Goal: Task Accomplishment & Management: Complete application form

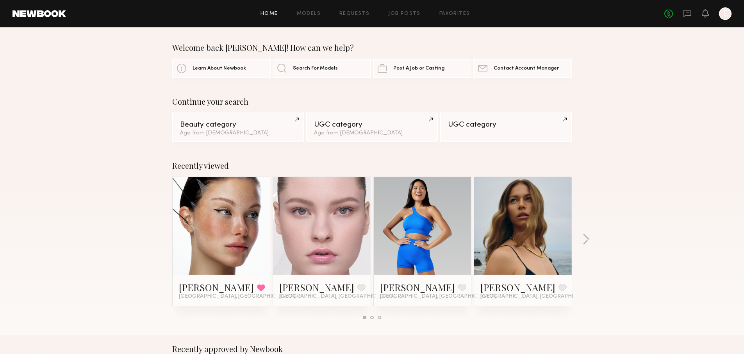
click at [313, 16] on div "Home Models Requests Job Posts Favorites Sign Out No fees up to $5,000 E" at bounding box center [398, 13] width 665 height 12
click at [314, 13] on link "Models" at bounding box center [309, 13] width 24 height 5
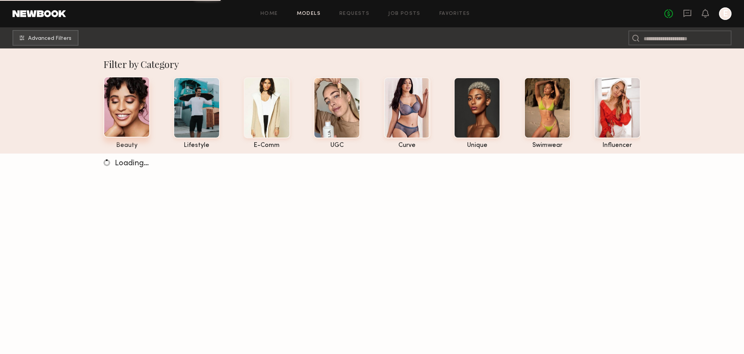
click at [124, 105] on div at bounding box center [126, 106] width 46 height 61
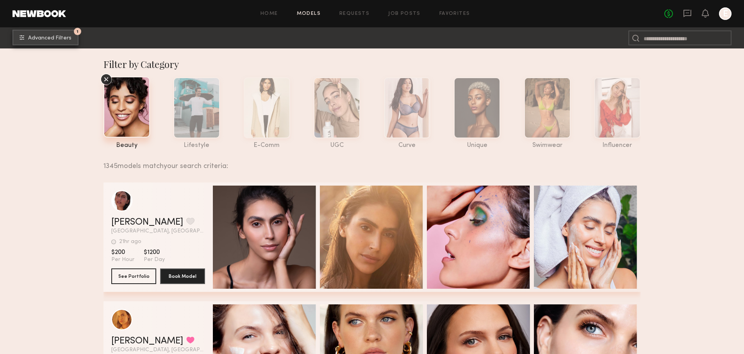
click at [61, 38] on span "Advanced Filters" at bounding box center [49, 38] width 43 height 5
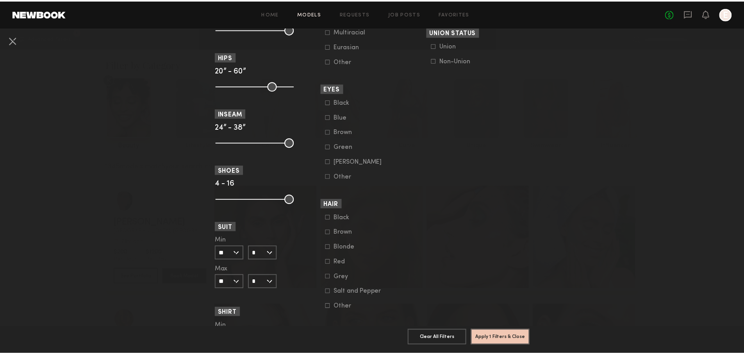
scroll to position [523, 0]
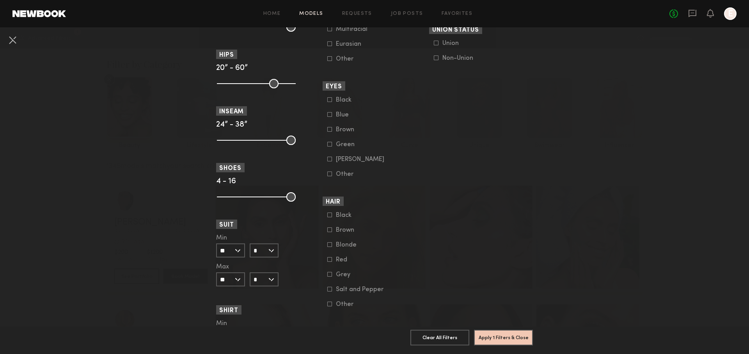
click at [347, 247] on div "Blonde" at bounding box center [351, 244] width 30 height 5
click at [507, 338] on button "Apply 2 Filters & Close" at bounding box center [503, 337] width 59 height 16
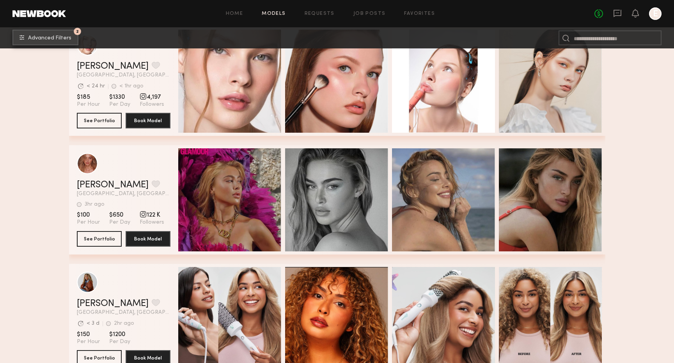
scroll to position [2719, 0]
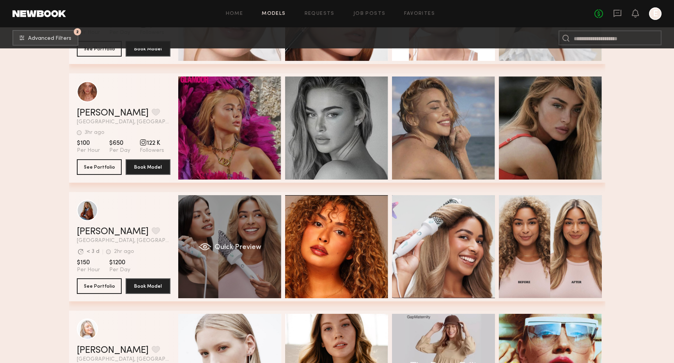
click at [248, 251] on div "Quick Preview" at bounding box center [229, 246] width 103 height 103
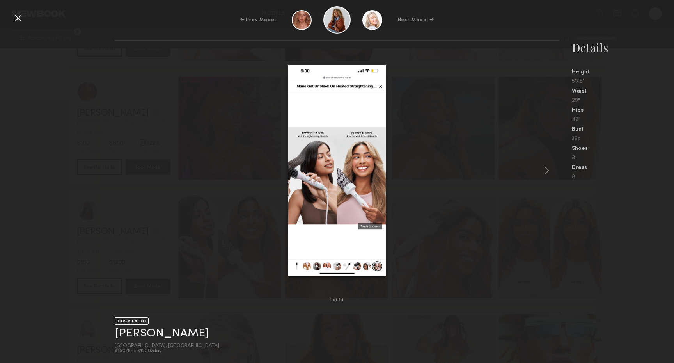
click at [14, 17] on div at bounding box center [18, 18] width 12 height 12
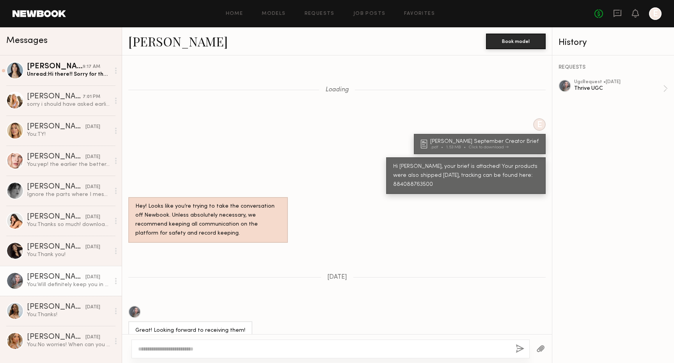
scroll to position [435, 0]
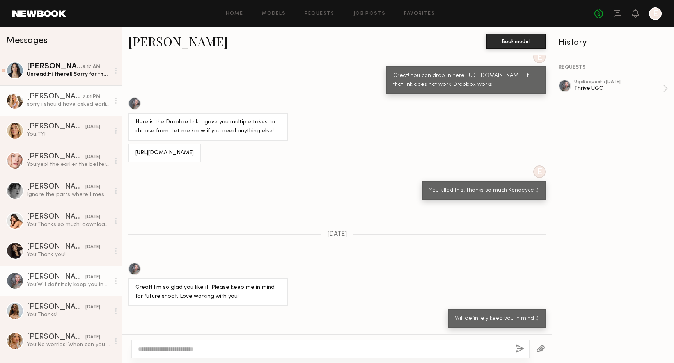
click at [62, 107] on div "sorry i should have asked earlier" at bounding box center [68, 104] width 83 height 7
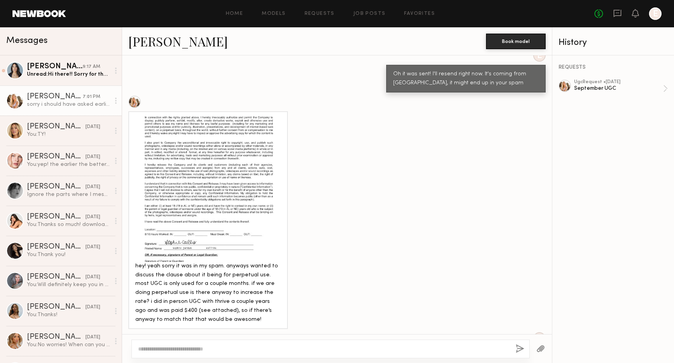
scroll to position [435, 0]
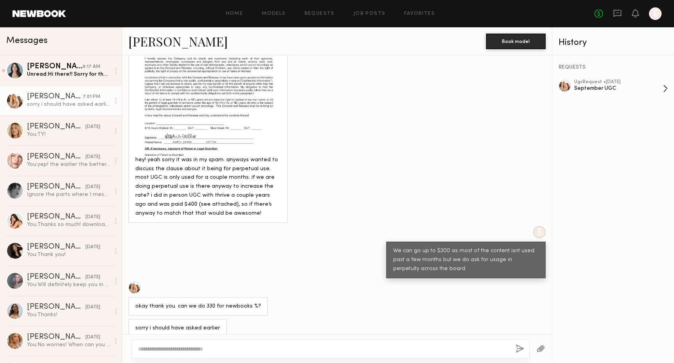
click at [616, 85] on div "September UGC" at bounding box center [619, 88] width 89 height 7
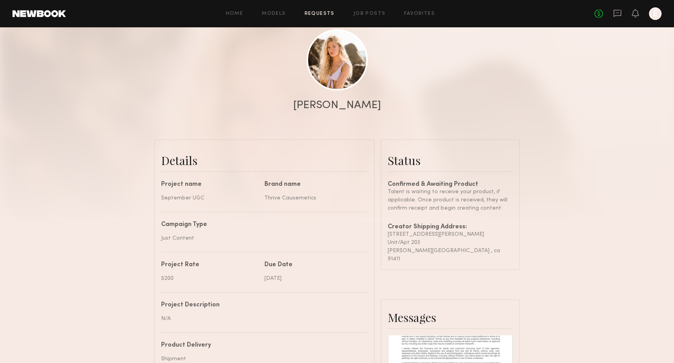
scroll to position [70, 0]
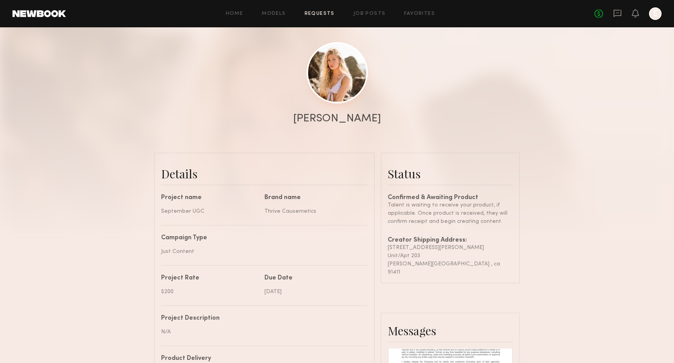
click at [339, 87] on link at bounding box center [337, 72] width 61 height 61
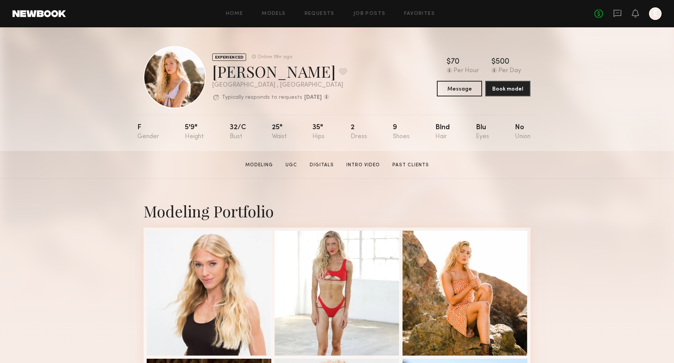
click at [455, 98] on div "EXPERIENCED Online 15hr ago Sophie Jordan C. Favorite Los Angeles , CA Typicall…" at bounding box center [337, 77] width 387 height 62
click at [455, 94] on button "Message" at bounding box center [459, 88] width 45 height 16
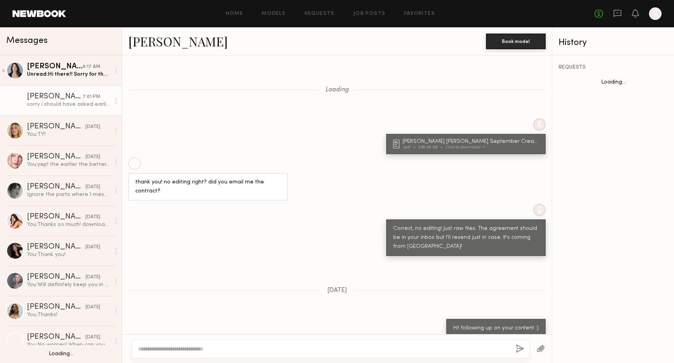
scroll to position [435, 0]
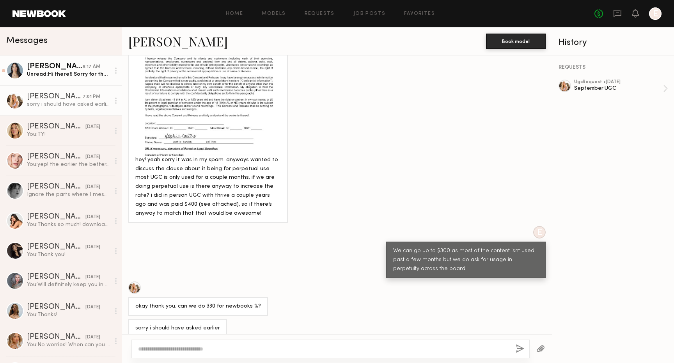
click at [81, 70] on div "Ariana A." at bounding box center [55, 67] width 56 height 8
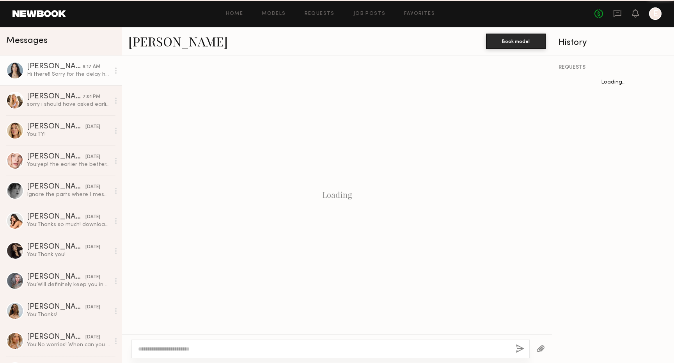
scroll to position [540, 0]
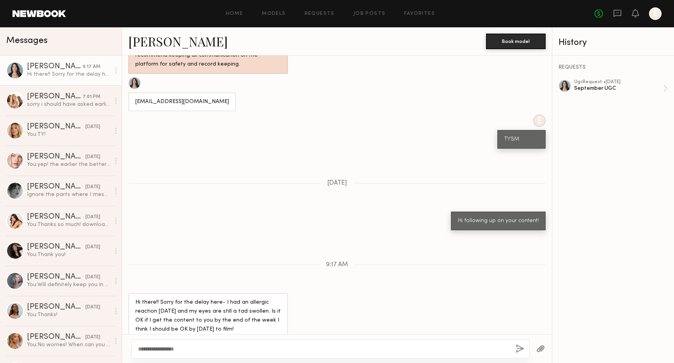
type textarea "**********"
click at [530, 345] on div at bounding box center [541, 348] width 22 height 19
click at [518, 343] on div "**********" at bounding box center [331, 349] width 398 height 19
click at [518, 345] on button "button" at bounding box center [520, 349] width 9 height 10
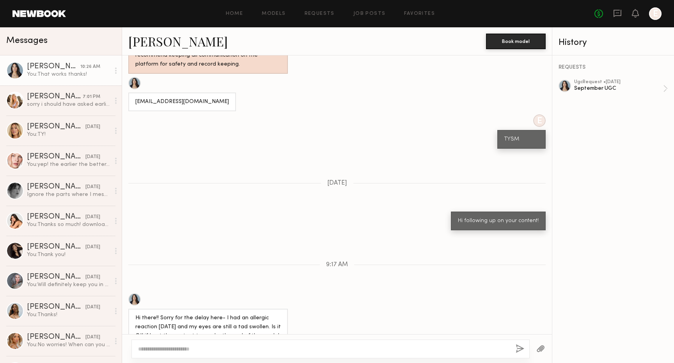
scroll to position [637, 0]
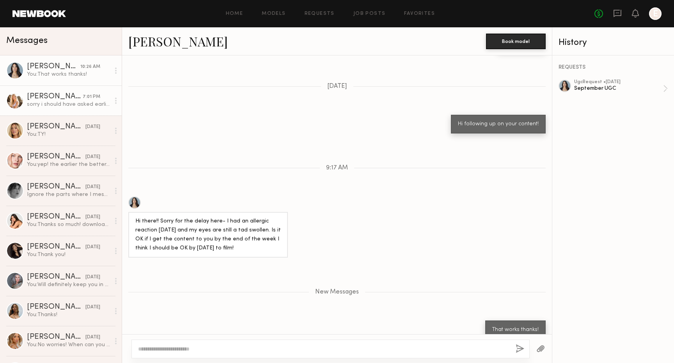
click at [27, 113] on link "Sophie Jordan C. 7:01 PM sorry i should have asked earlier" at bounding box center [61, 100] width 122 height 30
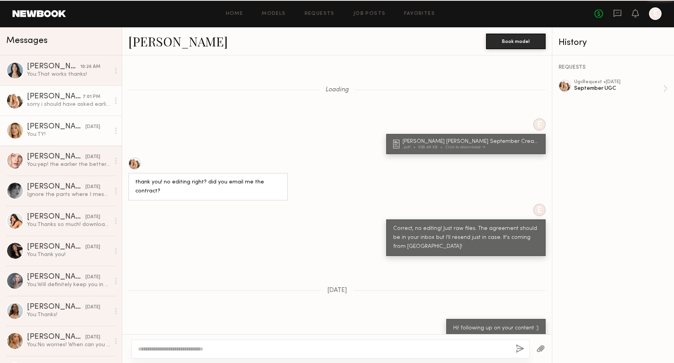
scroll to position [435, 0]
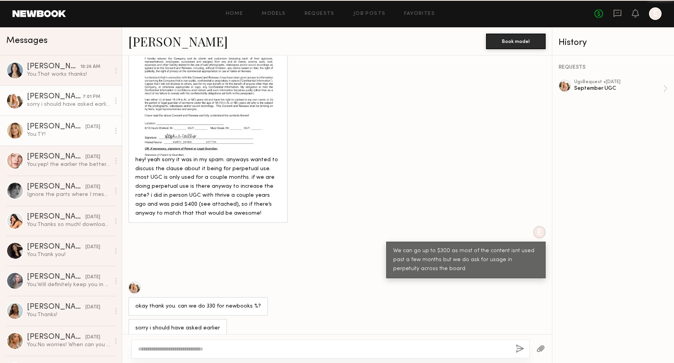
click at [49, 127] on div "Hailey M." at bounding box center [56, 127] width 59 height 8
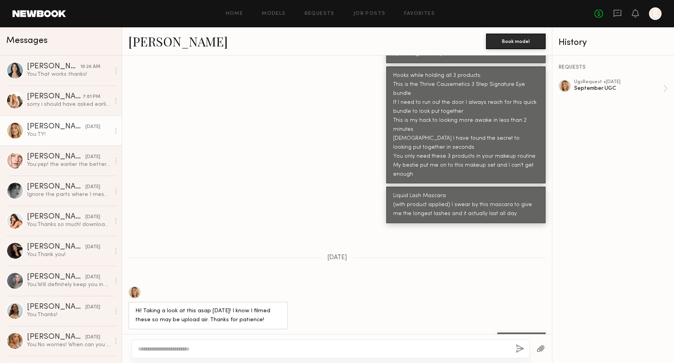
scroll to position [584, 0]
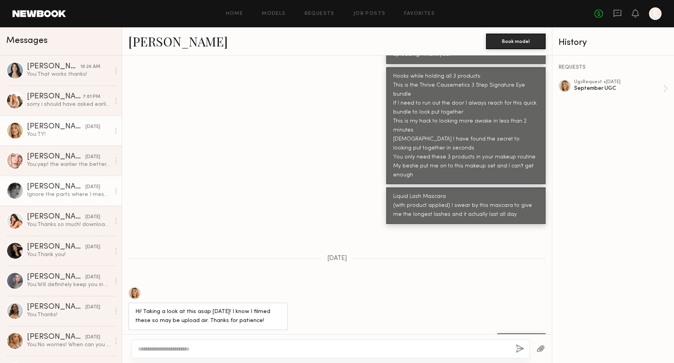
click at [57, 183] on div "Brittany H." at bounding box center [56, 187] width 59 height 8
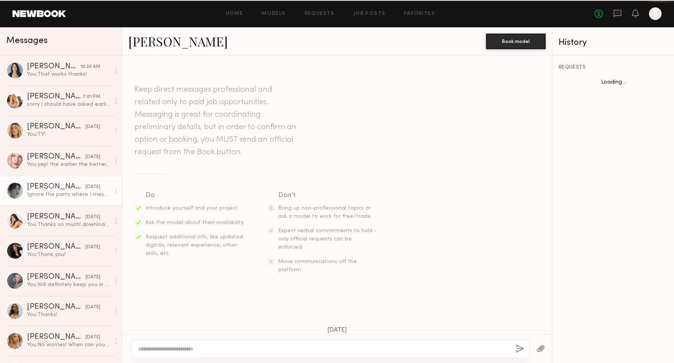
scroll to position [486, 0]
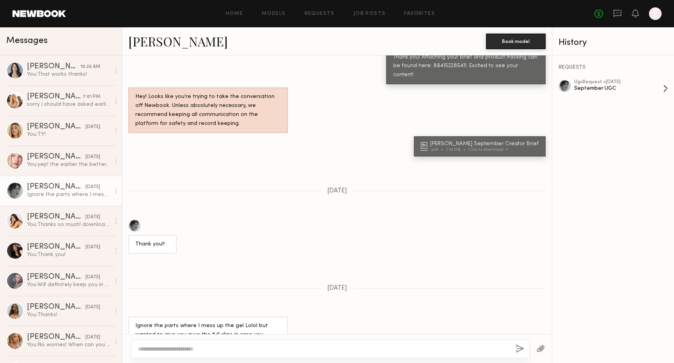
click at [625, 96] on div "ugc Request • 09/05/2025 September UGC" at bounding box center [619, 89] width 89 height 18
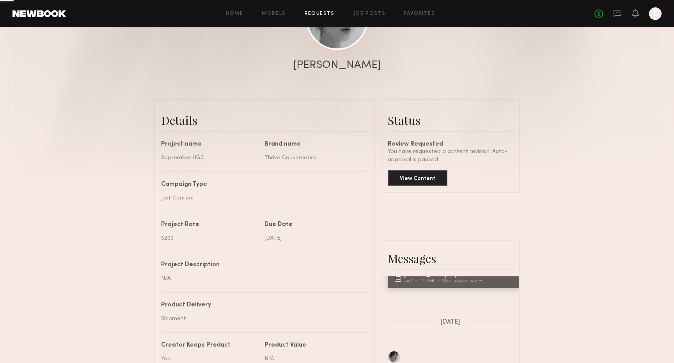
scroll to position [122, 0]
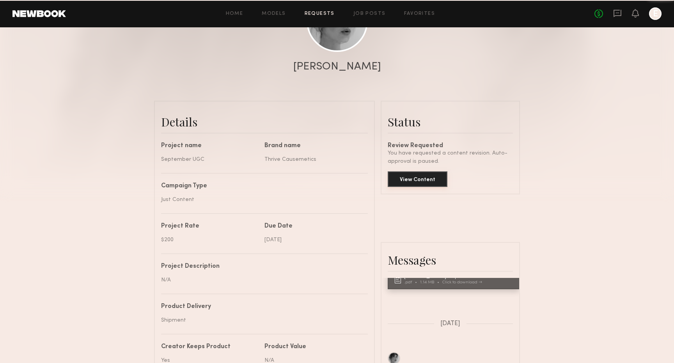
click at [407, 179] on button "View Content" at bounding box center [418, 179] width 60 height 16
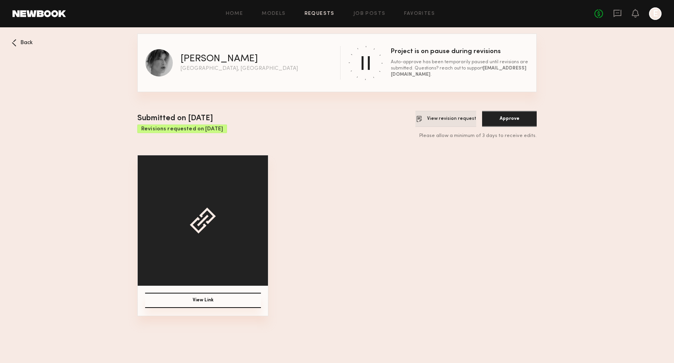
click at [451, 121] on button "View revision request" at bounding box center [446, 119] width 61 height 16
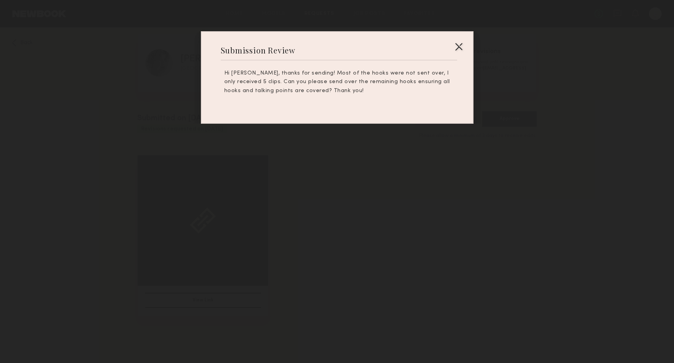
click at [414, 159] on div at bounding box center [337, 181] width 674 height 363
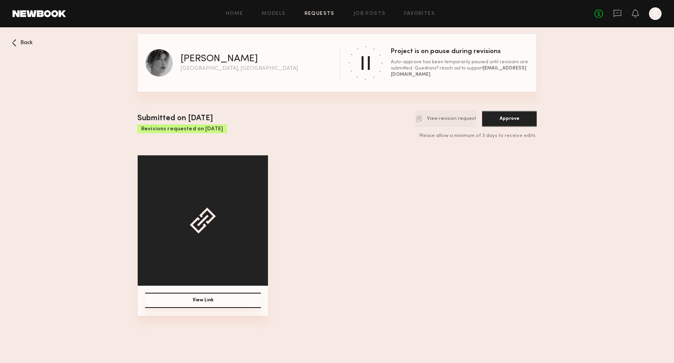
click at [181, 306] on button "View Link" at bounding box center [203, 300] width 116 height 15
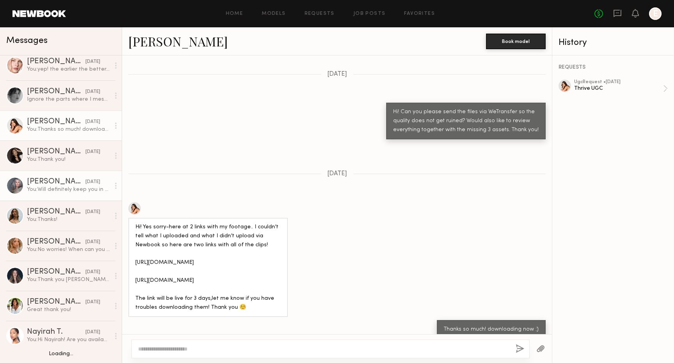
scroll to position [126, 0]
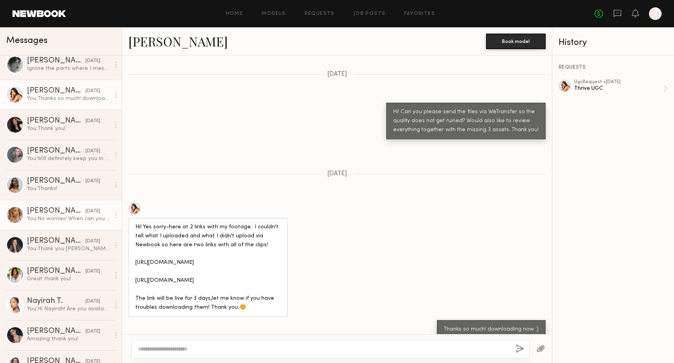
click at [64, 220] on div "You: No worries! When can you deliver the content? I'll make note on my end" at bounding box center [68, 218] width 83 height 7
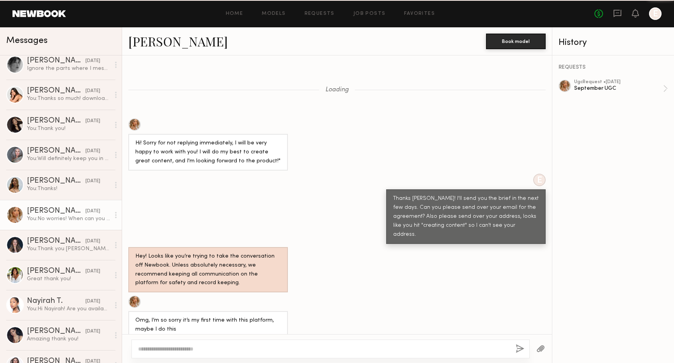
scroll to position [580, 0]
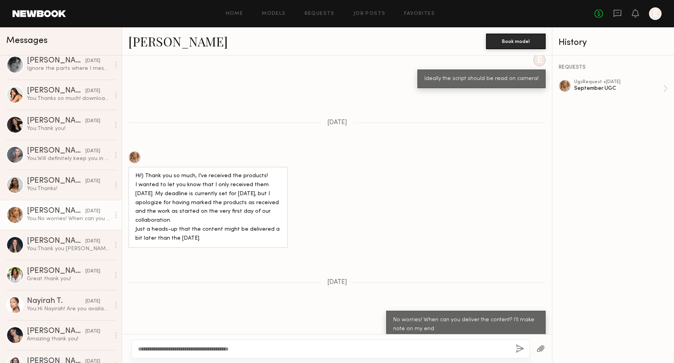
click at [206, 348] on textarea "**********" at bounding box center [324, 349] width 372 height 8
click at [287, 345] on textarea "**********" at bounding box center [324, 349] width 372 height 8
type textarea "**********"
click at [525, 346] on div "**********" at bounding box center [331, 349] width 398 height 19
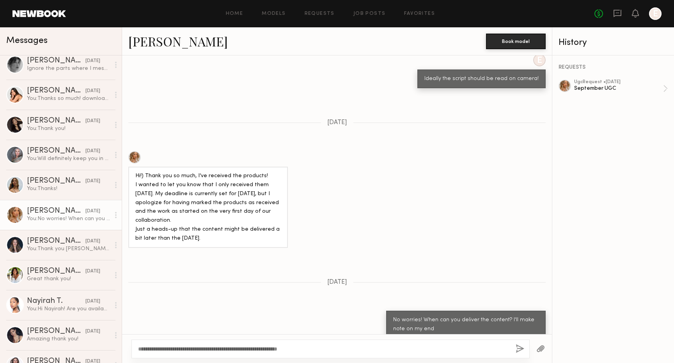
click at [525, 346] on div "**********" at bounding box center [331, 349] width 398 height 19
click at [523, 350] on button "button" at bounding box center [520, 349] width 9 height 10
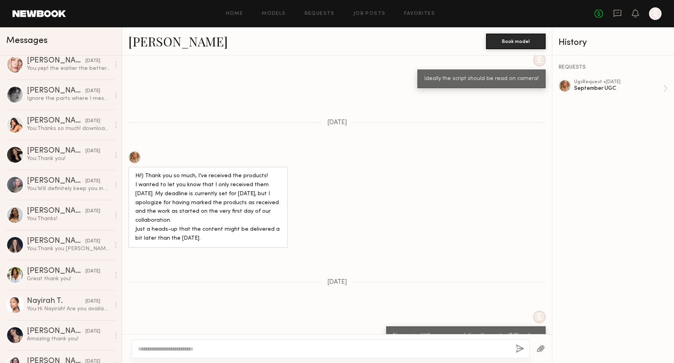
scroll to position [0, 0]
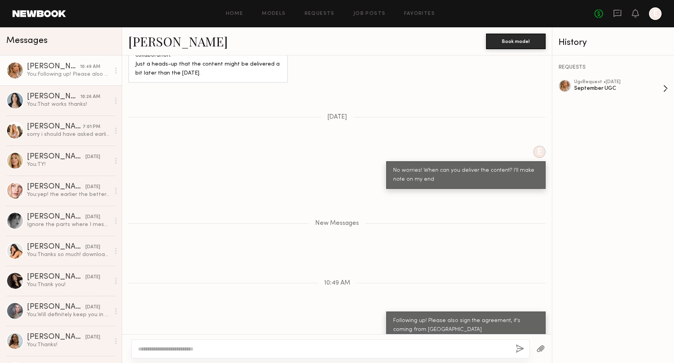
click at [628, 80] on div "ugc Request • [DATE]" at bounding box center [619, 82] width 89 height 5
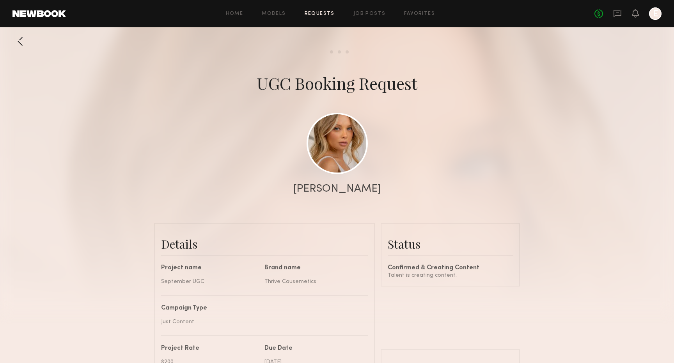
click at [21, 39] on div at bounding box center [20, 42] width 16 height 16
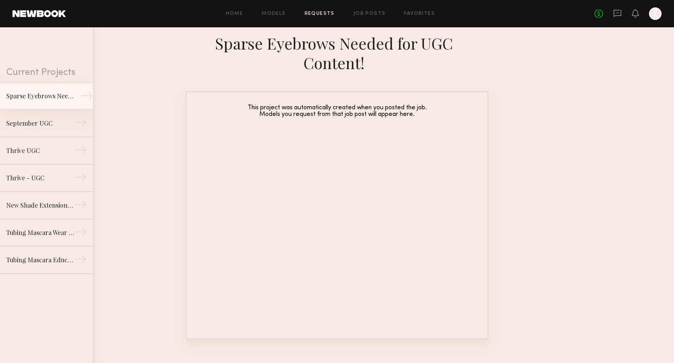
click at [49, 94] on div "Sparse Eyebrows Needed for UGC Content!" at bounding box center [40, 95] width 68 height 9
click at [330, 12] on link "Requests" at bounding box center [320, 13] width 30 height 5
click at [366, 11] on div "Home Models Requests Job Posts Favorites Sign Out No fees up to $5,000 E" at bounding box center [364, 13] width 596 height 12
click at [359, 16] on link "Job Posts" at bounding box center [370, 13] width 32 height 5
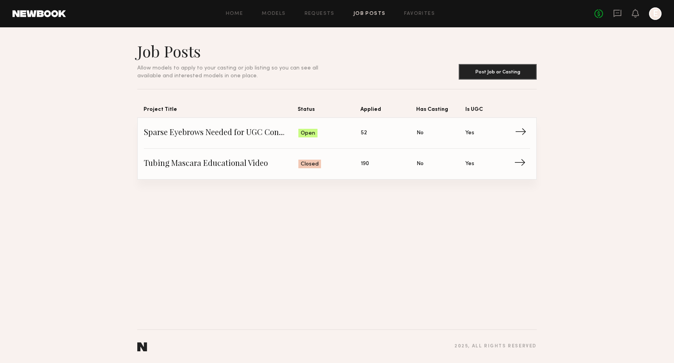
click at [273, 142] on link "Sparse Eyebrows Needed for UGC Content! Status: Open Applied: 52 Has Casting: N…" at bounding box center [337, 133] width 386 height 31
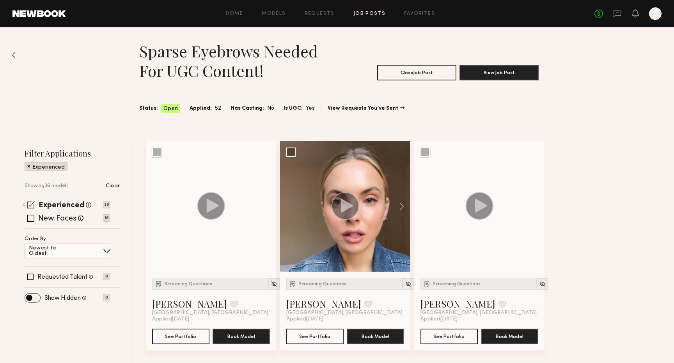
click at [33, 202] on span at bounding box center [30, 204] width 7 height 7
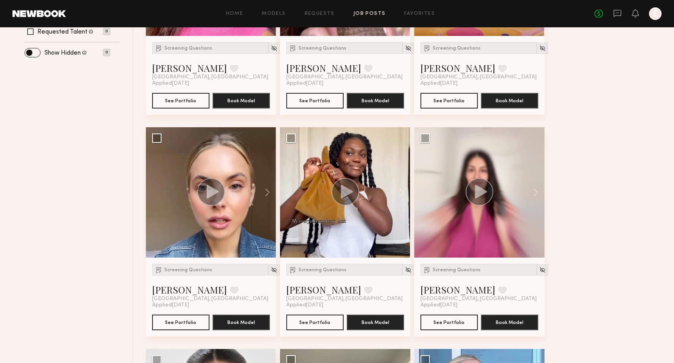
scroll to position [236, 0]
click at [190, 273] on div "Screening Questions" at bounding box center [210, 269] width 116 height 12
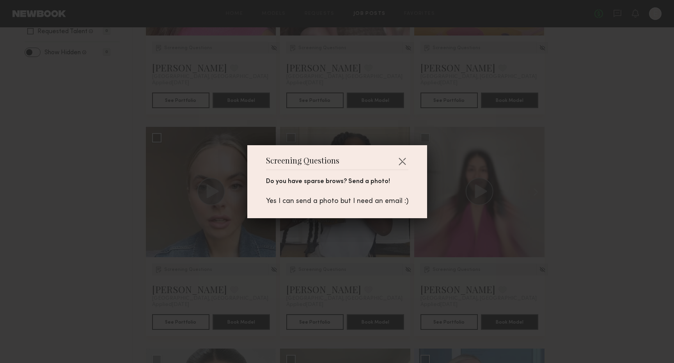
click at [314, 235] on div "Screening Questions Do you have sparse brows? Send a photo! Yes I can send a ph…" at bounding box center [337, 181] width 674 height 363
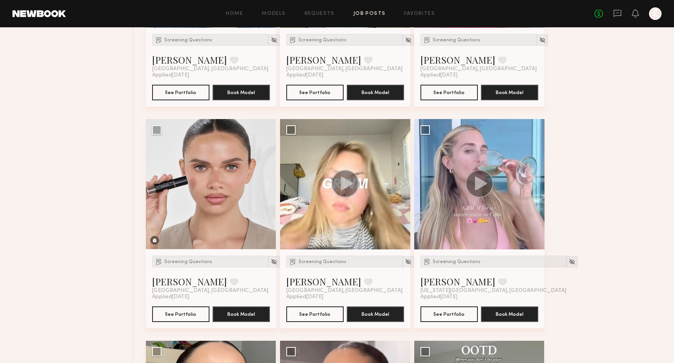
scroll to position [470, 0]
